Goal: Find contact information: Find contact information

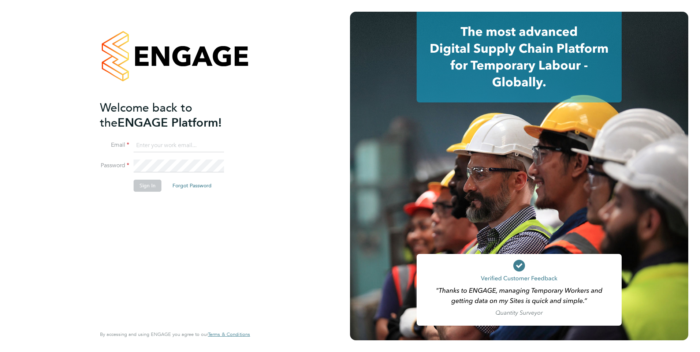
type input "leah@rec-solutions.net"
drag, startPoint x: 154, startPoint y: 187, endPoint x: 173, endPoint y: 190, distance: 20.0
click at [153, 188] on button "Sign In" at bounding box center [148, 186] width 28 height 12
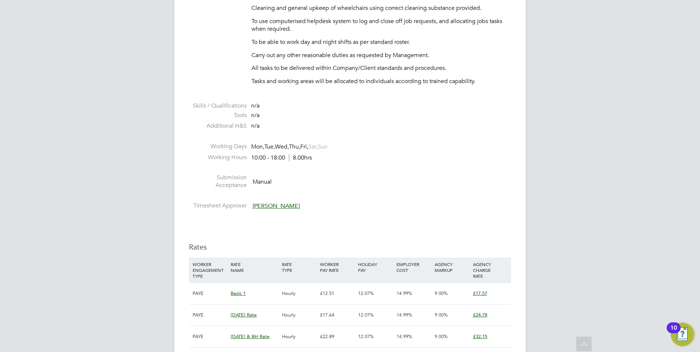
scroll to position [549, 0]
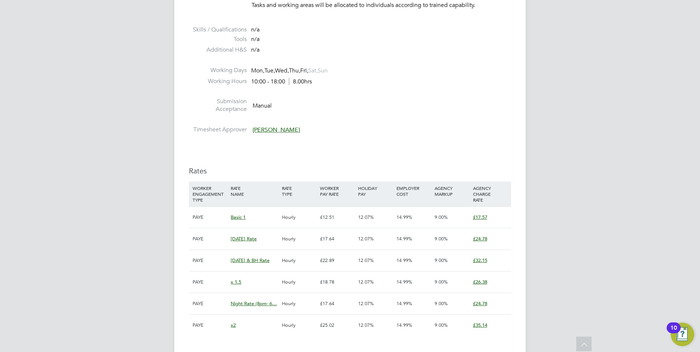
click at [276, 132] on span "[PERSON_NAME]" at bounding box center [275, 129] width 47 height 7
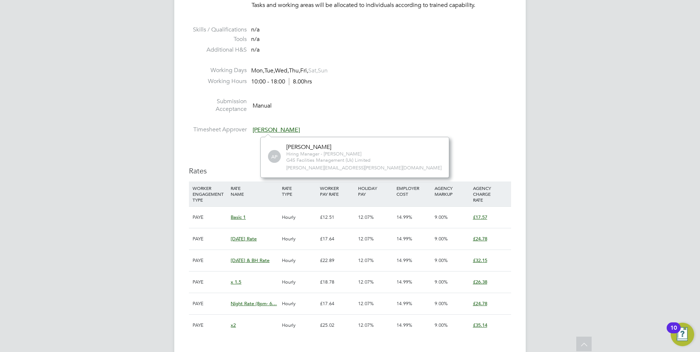
scroll to position [8, 36]
drag, startPoint x: 341, startPoint y: 169, endPoint x: 287, endPoint y: 169, distance: 54.2
click at [287, 169] on span "[PERSON_NAME][EMAIL_ADDRESS][PERSON_NAME][DOMAIN_NAME]" at bounding box center [363, 168] width 155 height 6
drag, startPoint x: 287, startPoint y: 169, endPoint x: 299, endPoint y: 171, distance: 11.8
copy span "[PERSON_NAME][EMAIL_ADDRESS][PERSON_NAME][DOMAIN_NAME]"
